Goal: Information Seeking & Learning: Learn about a topic

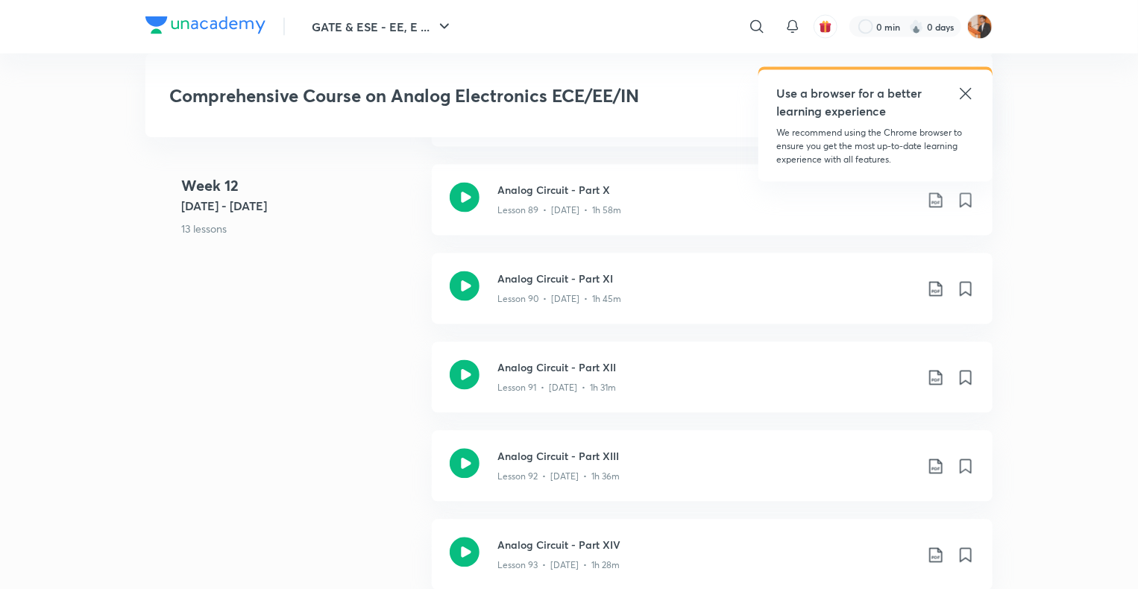
click at [967, 88] on icon at bounding box center [966, 94] width 18 height 18
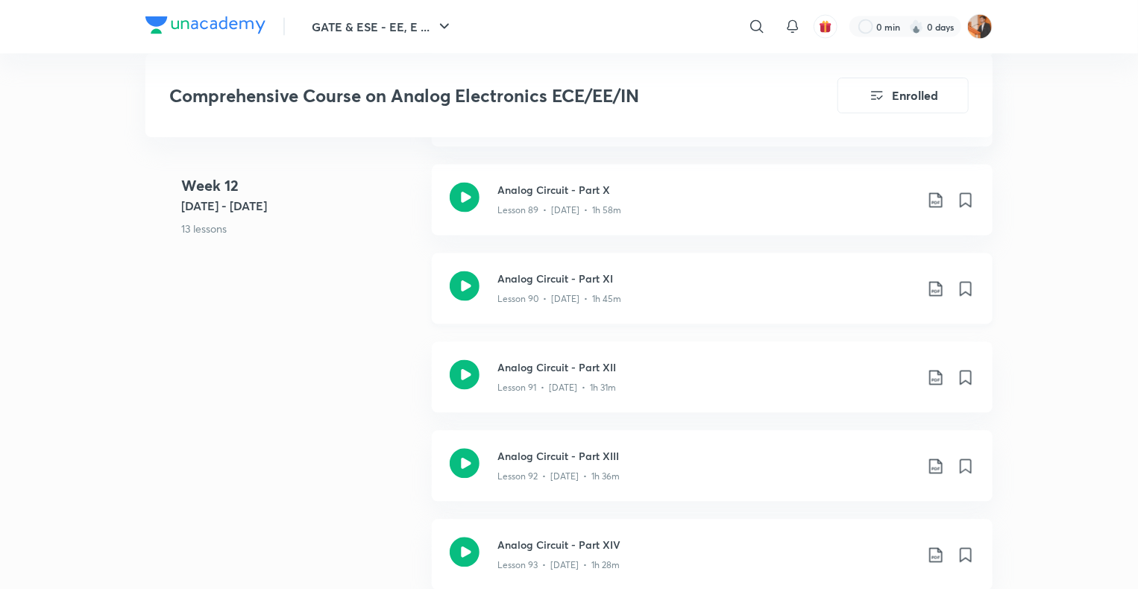
click at [698, 297] on div "Lesson 90 • [DATE] • 1h 45m" at bounding box center [707, 296] width 418 height 19
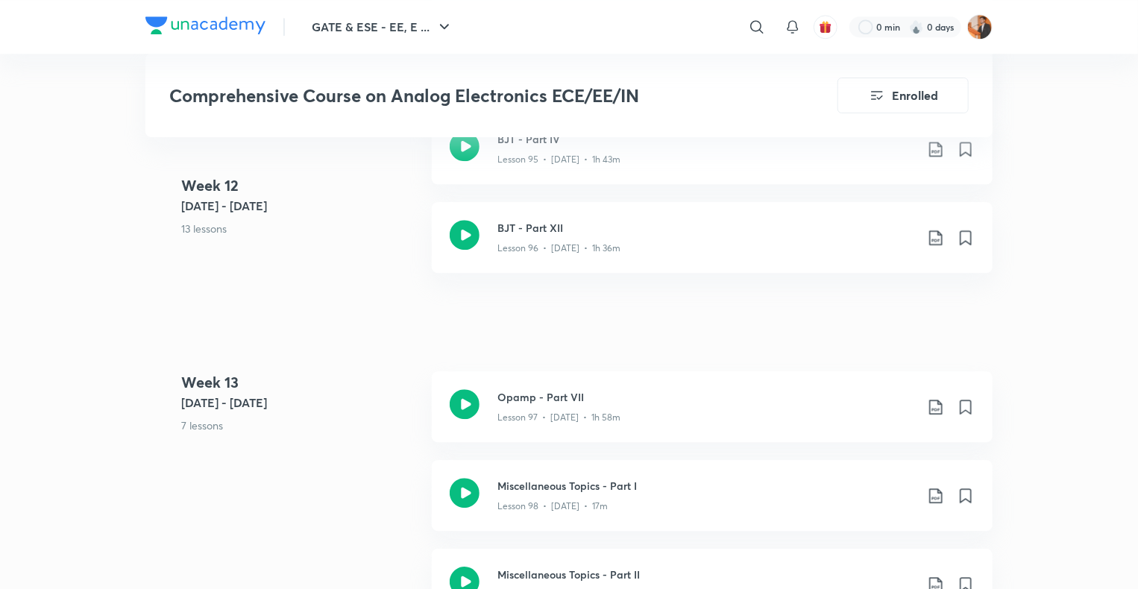
scroll to position [10508, 0]
